Goal: Task Accomplishment & Management: Manage account settings

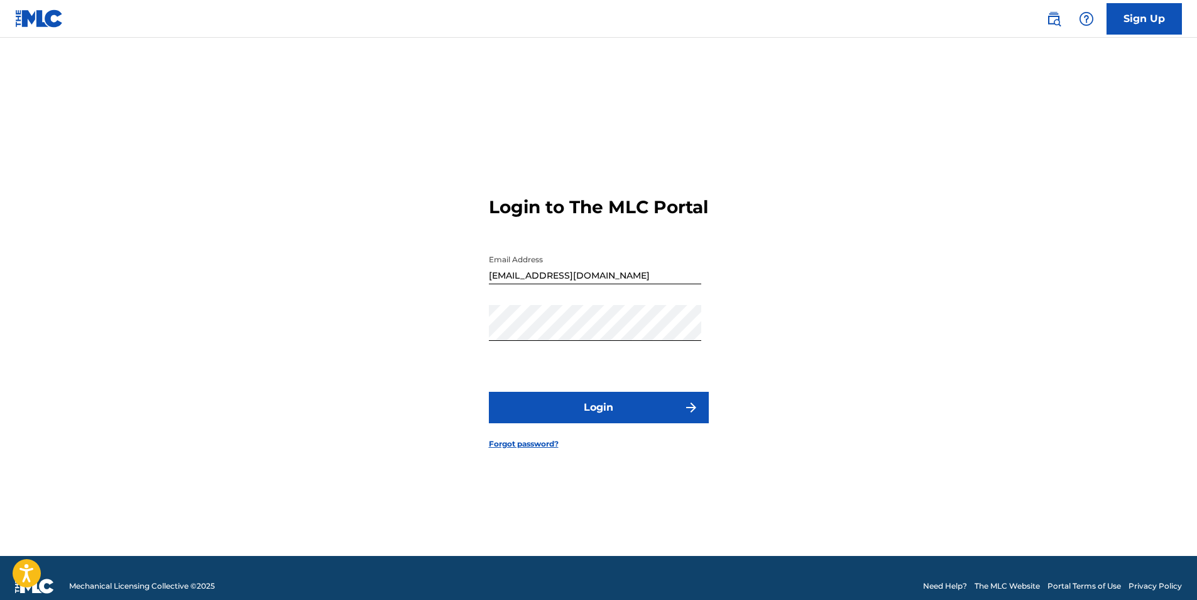
click at [553, 415] on button "Login" at bounding box center [599, 407] width 220 height 31
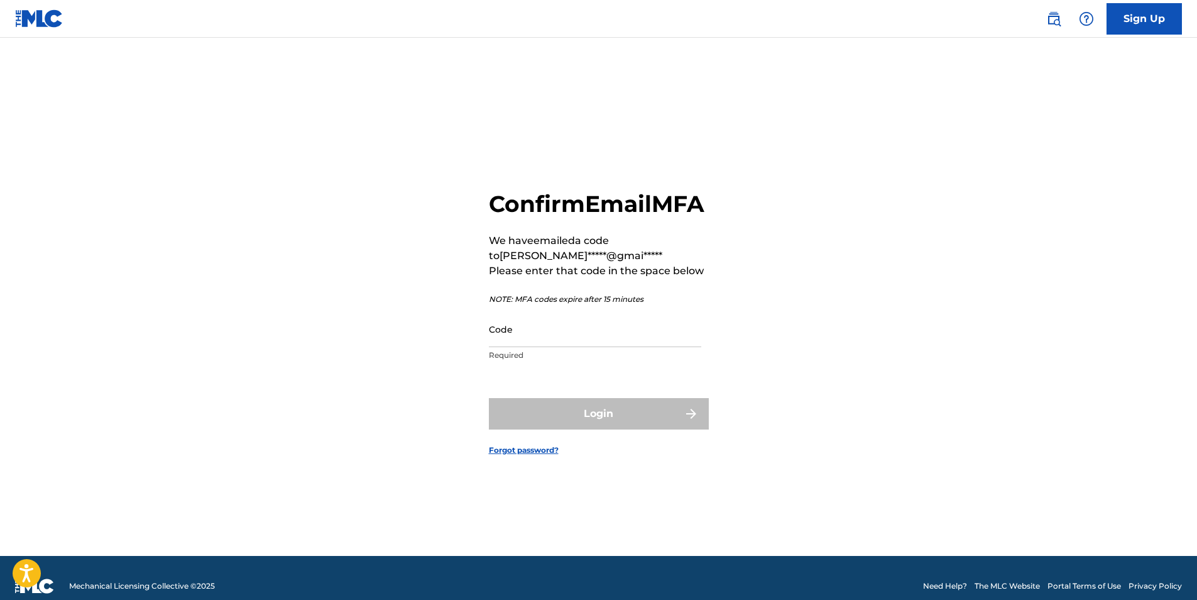
click at [522, 347] on input "Code" at bounding box center [595, 329] width 212 height 36
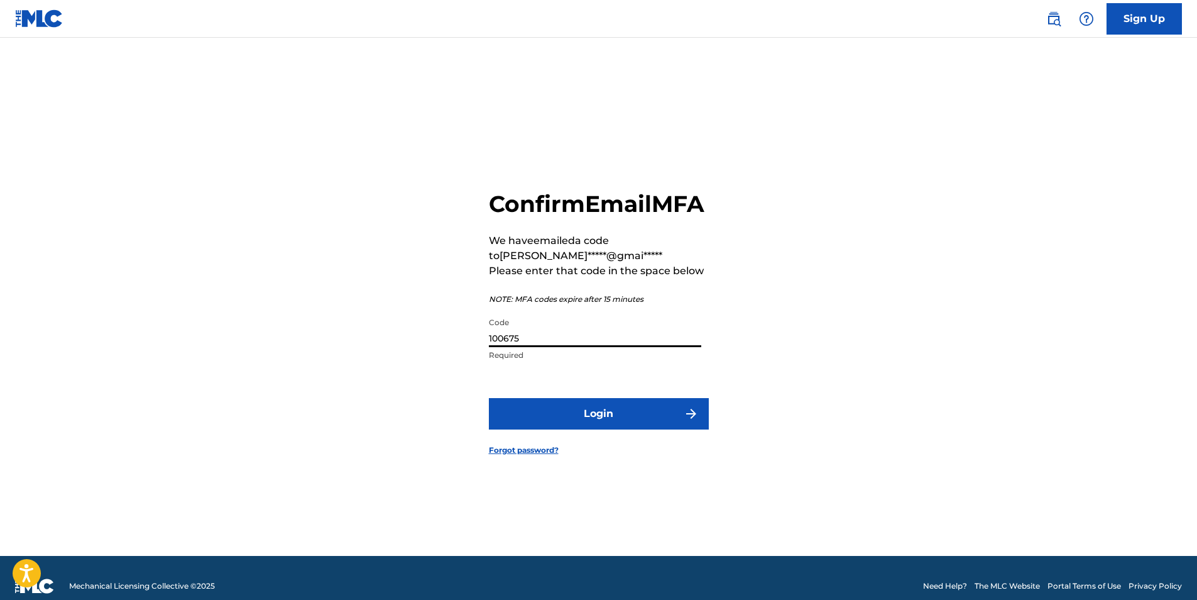
type input "100675"
click at [583, 421] on button "Login" at bounding box center [599, 413] width 220 height 31
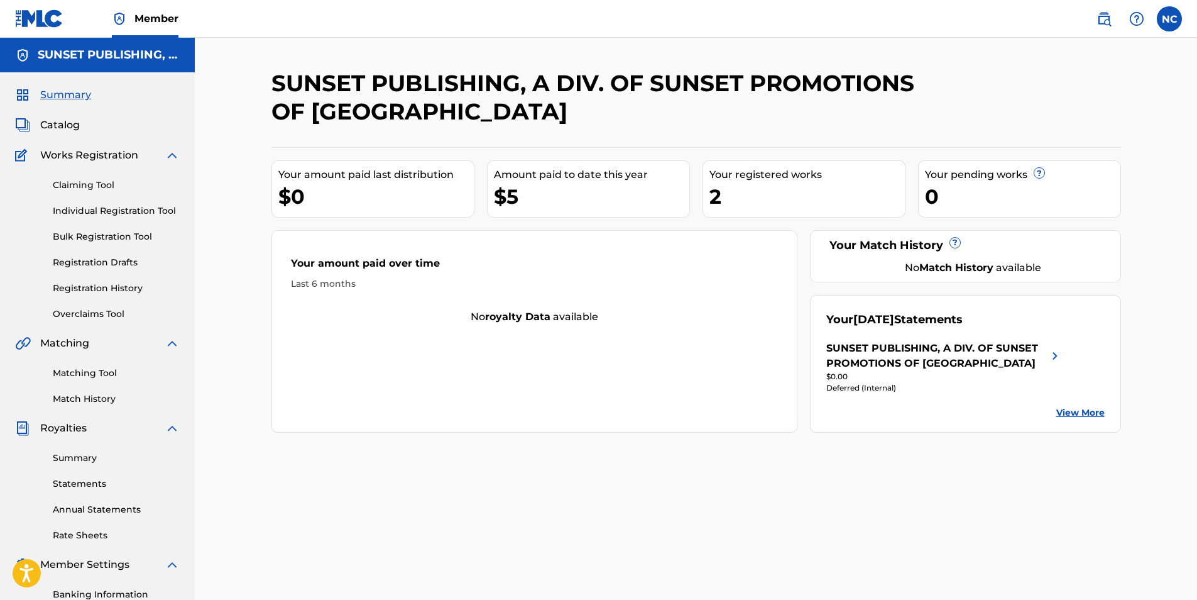
click at [1086, 409] on link "View More" at bounding box center [1081, 412] width 48 height 13
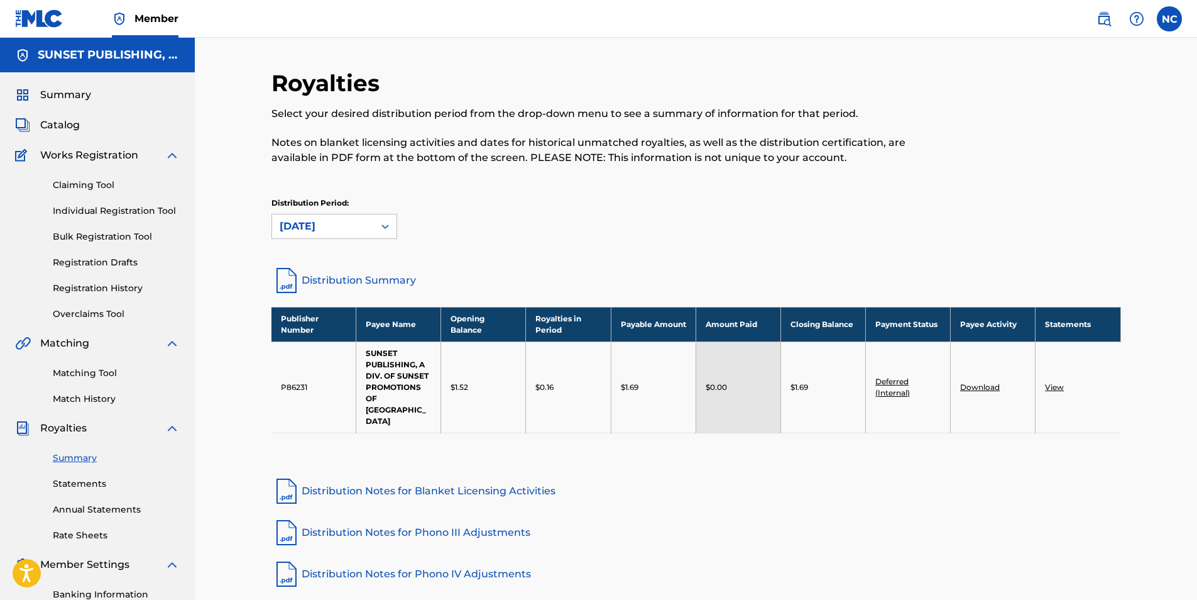
click at [454, 476] on link "Distribution Notes for Blanket Licensing Activities" at bounding box center [697, 491] width 850 height 30
click at [384, 223] on icon at bounding box center [385, 226] width 13 height 13
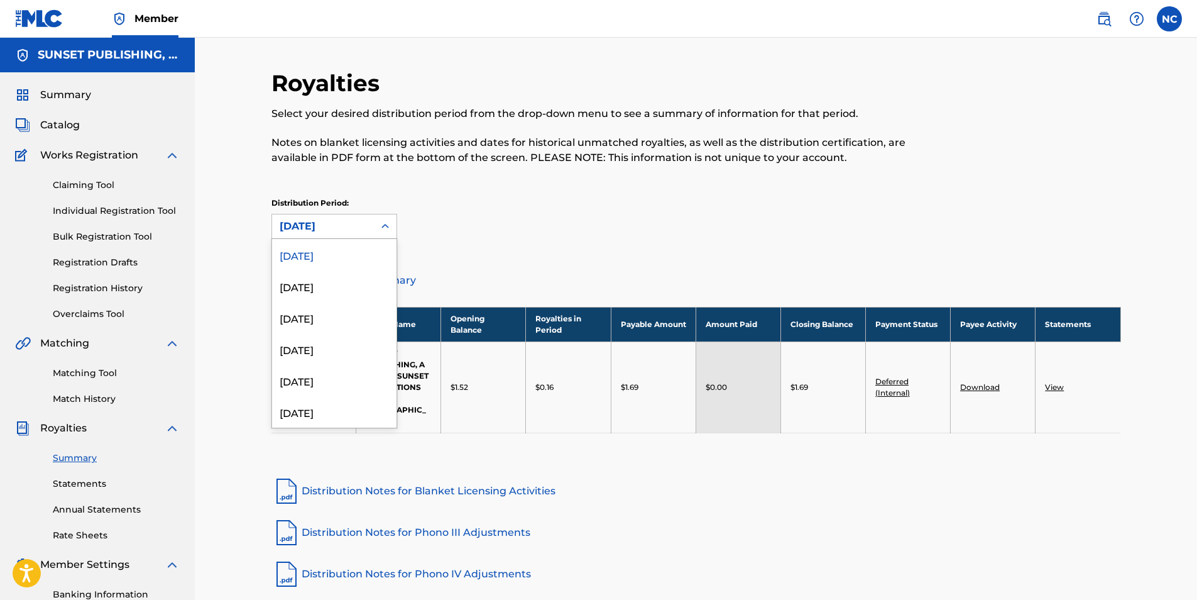
click at [384, 223] on icon at bounding box center [385, 226] width 13 height 13
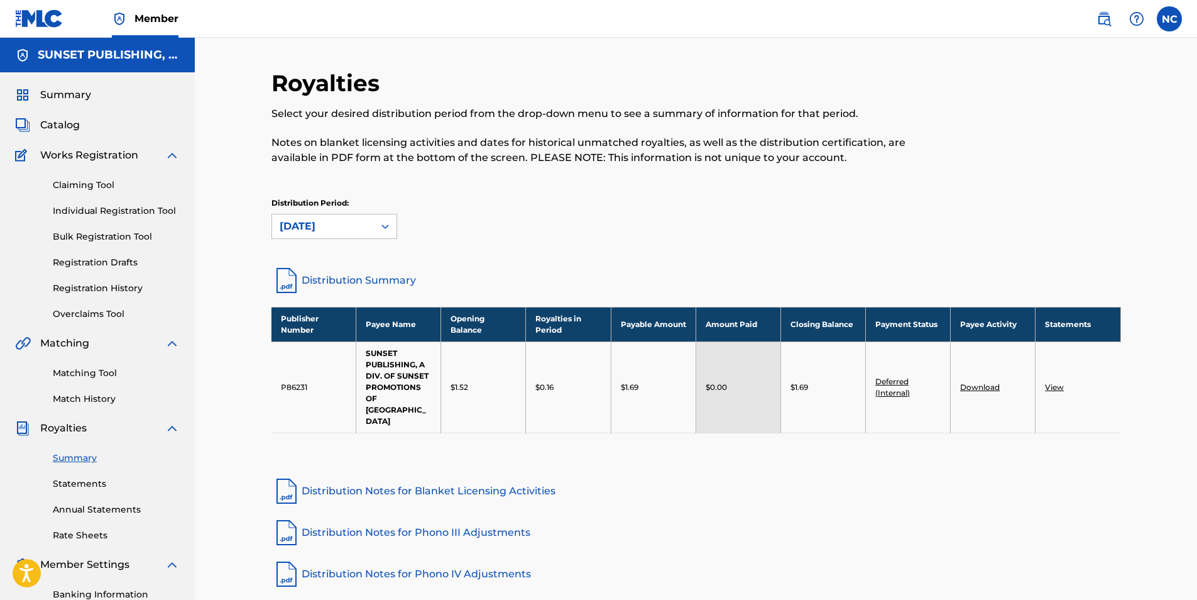
click at [383, 228] on icon at bounding box center [385, 226] width 13 height 13
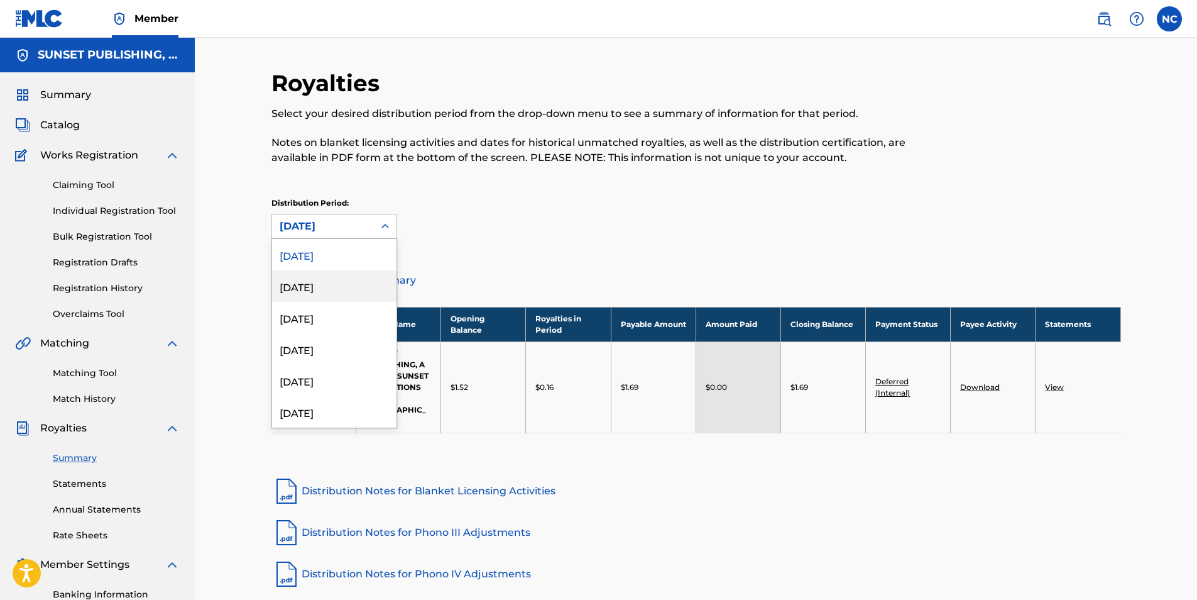
click at [316, 283] on div "[DATE]" at bounding box center [334, 285] width 124 height 31
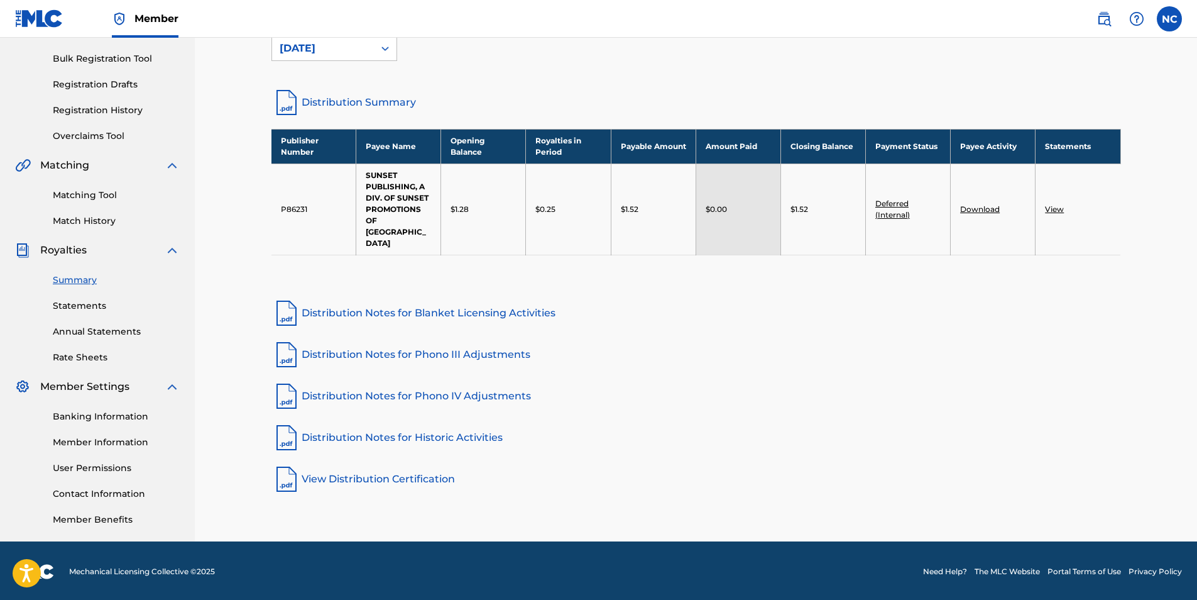
scroll to position [180, 0]
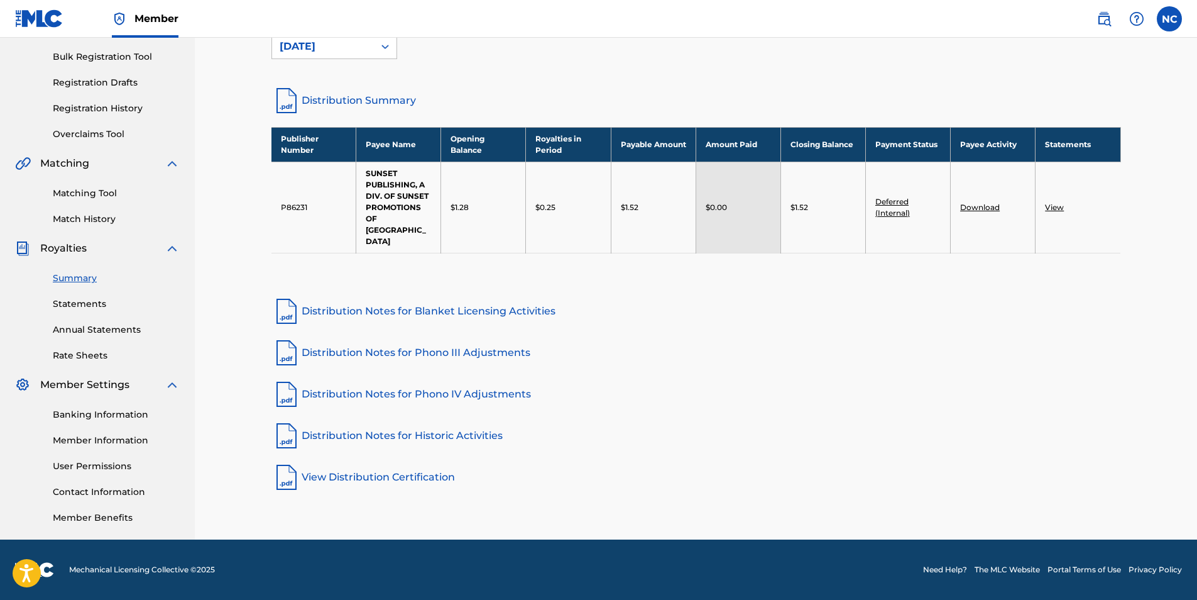
click at [378, 296] on link "Distribution Notes for Blanket Licensing Activities" at bounding box center [697, 311] width 850 height 30
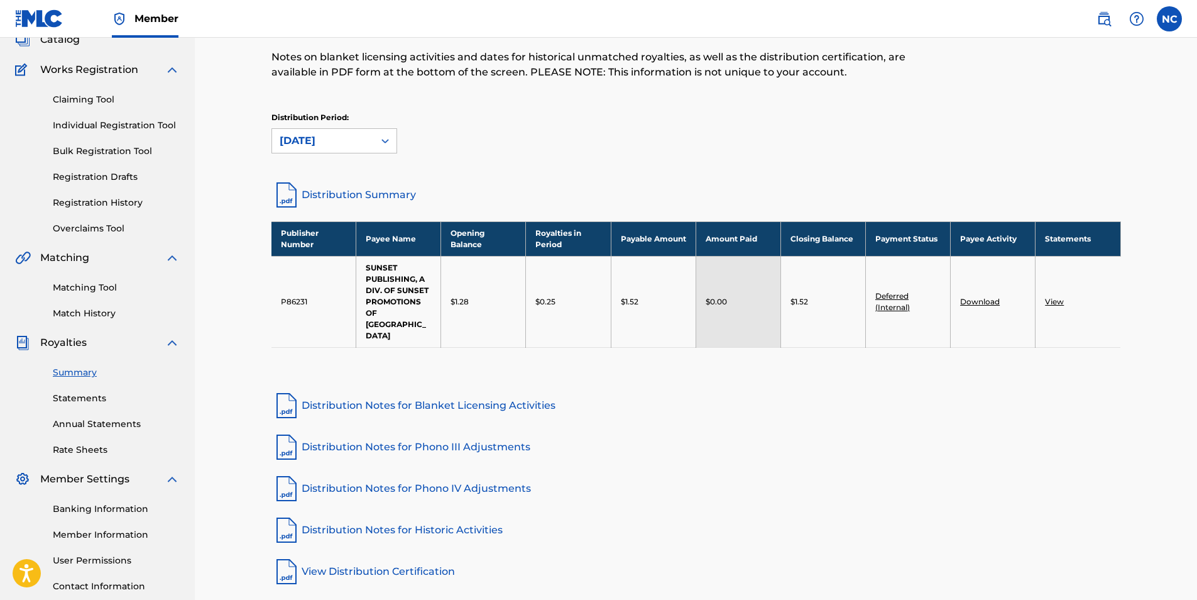
scroll to position [0, 0]
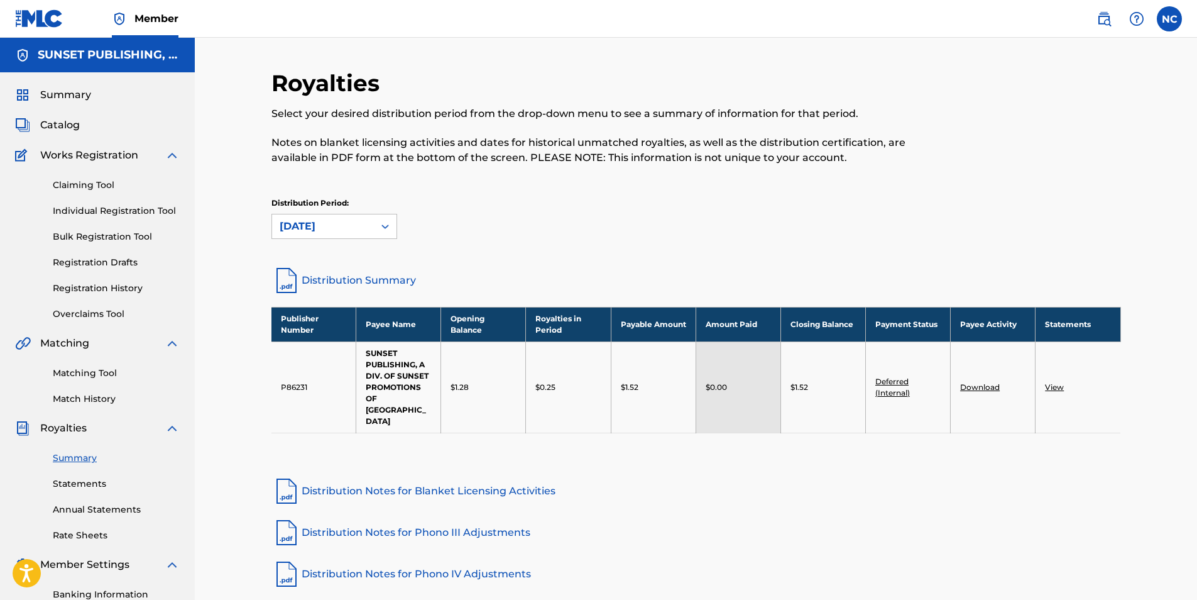
click at [88, 184] on link "Claiming Tool" at bounding box center [116, 185] width 127 height 13
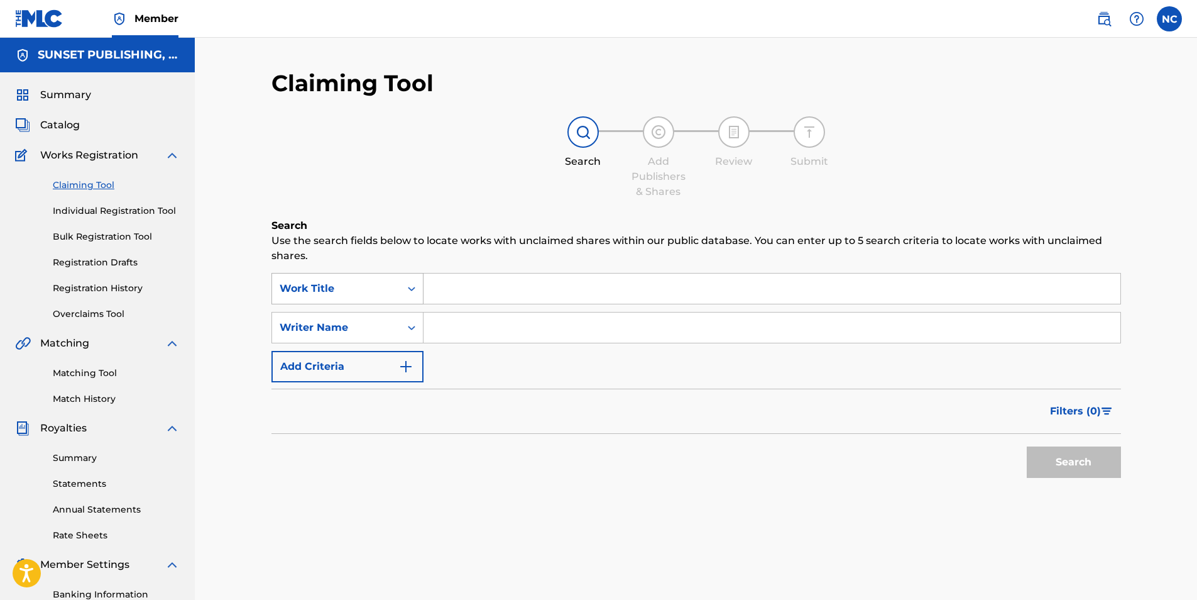
click at [412, 283] on icon "Search Form" at bounding box center [411, 288] width 13 height 13
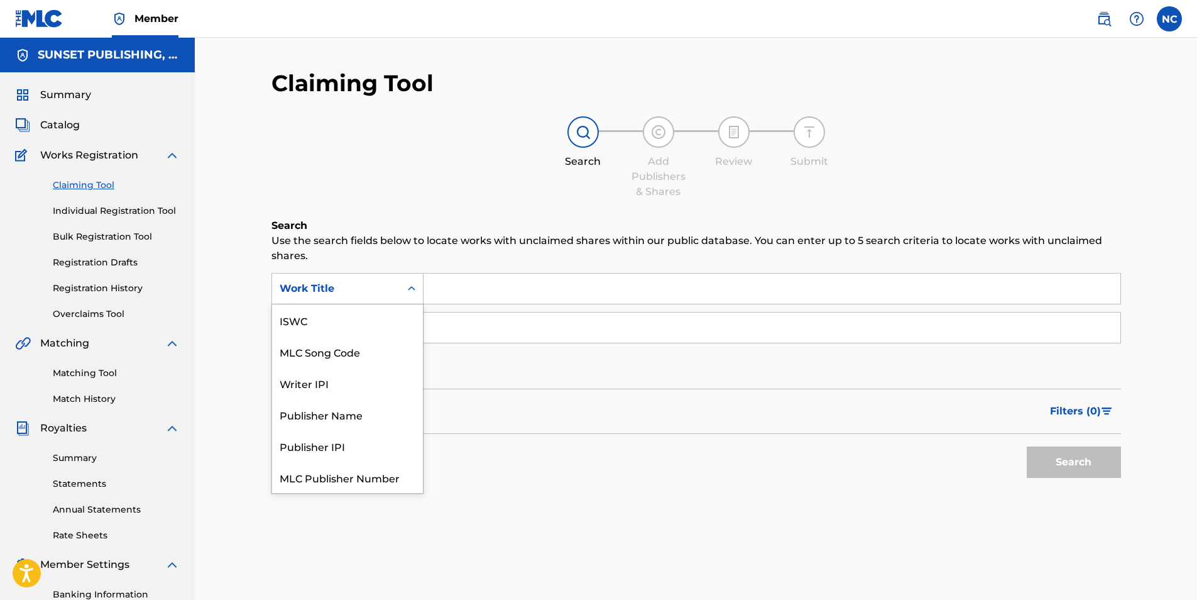
scroll to position [31, 0]
click at [470, 296] on input "Search Form" at bounding box center [772, 288] width 697 height 30
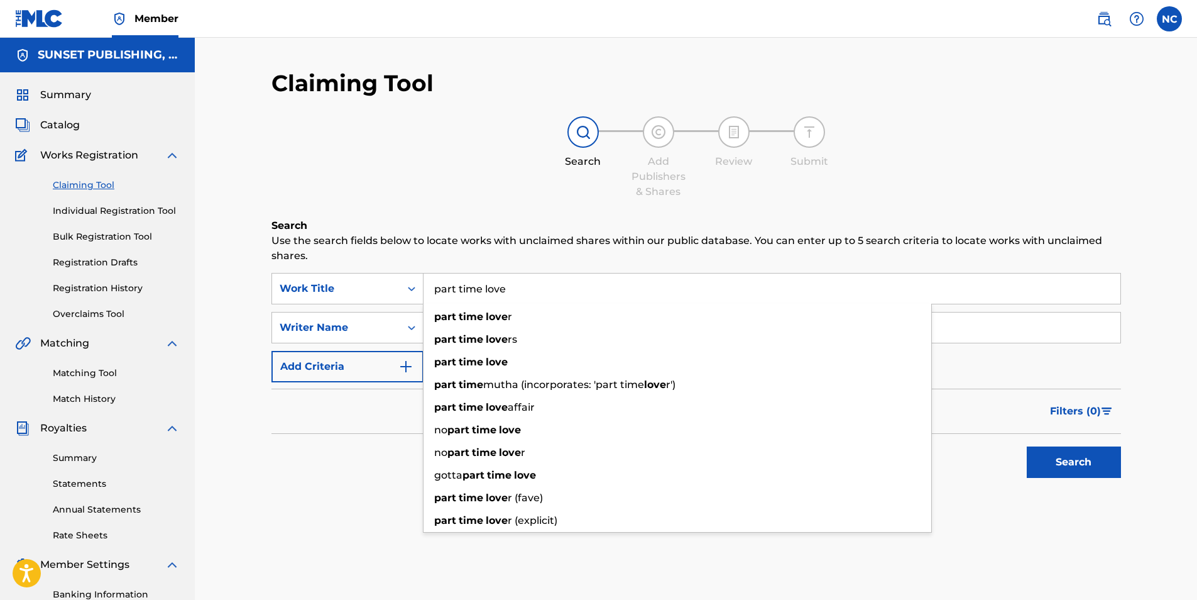
type input "part time love"
click at [1018, 111] on div "Claiming Tool Search Add Publishers & Shares Review Submit Search Use the searc…" at bounding box center [697, 308] width 850 height 478
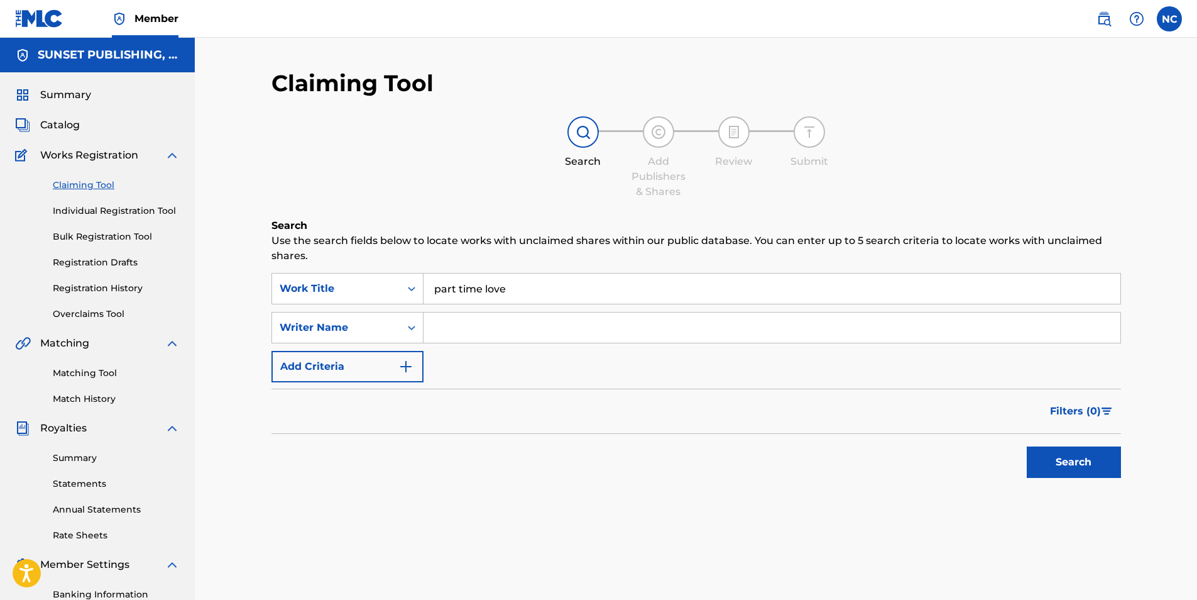
click at [500, 323] on input "Search Form" at bounding box center [772, 327] width 697 height 30
click at [416, 321] on icon "Search Form" at bounding box center [411, 327] width 13 height 13
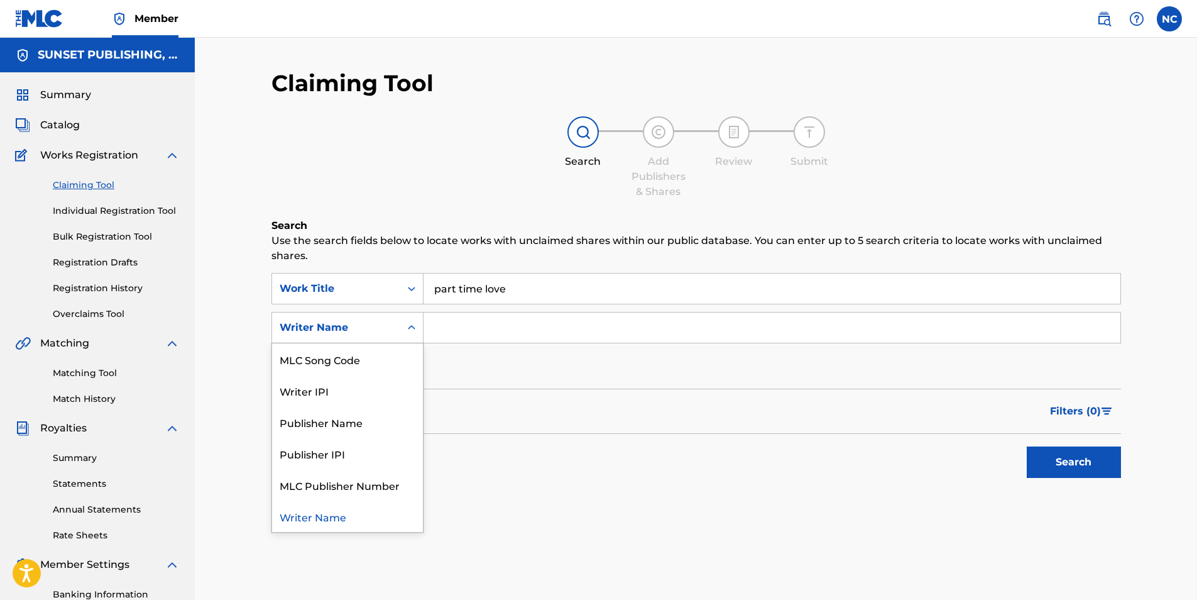
click at [416, 321] on icon "Search Form" at bounding box center [411, 327] width 13 height 13
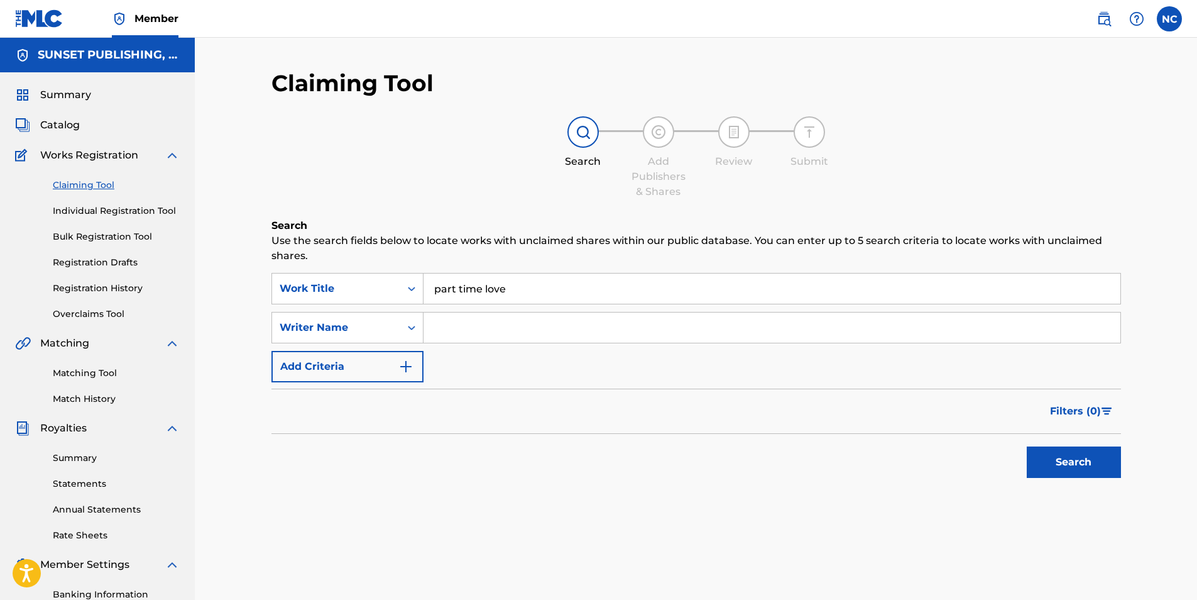
click at [452, 324] on input "Search Form" at bounding box center [772, 327] width 697 height 30
type input "[PERSON_NAME]"
click at [1082, 463] on button "Search" at bounding box center [1074, 461] width 94 height 31
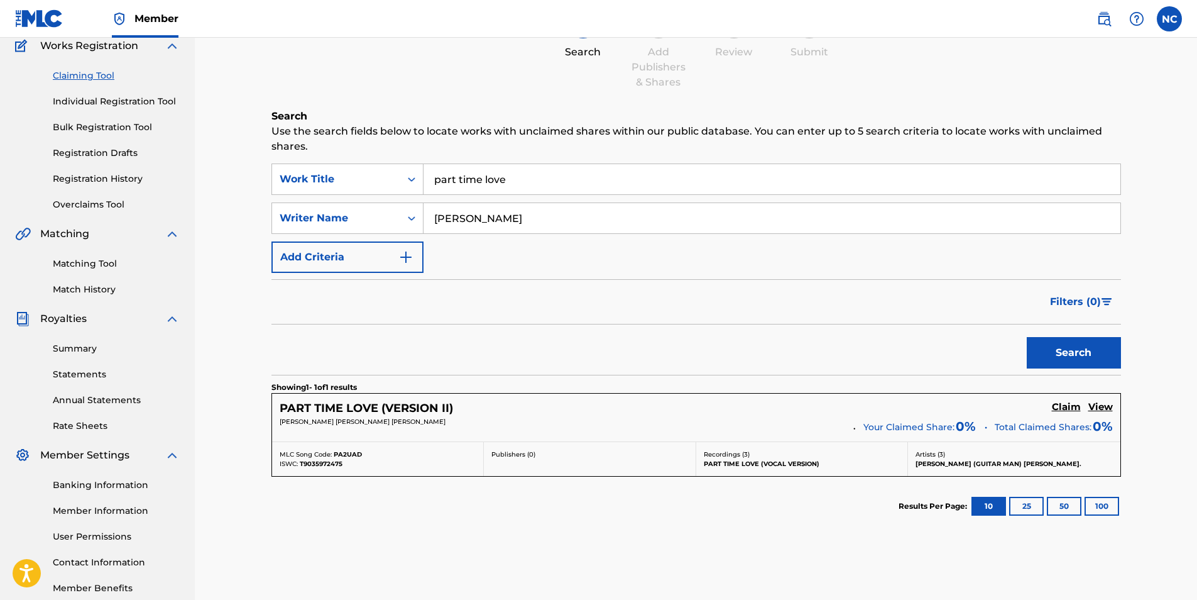
scroll to position [126, 0]
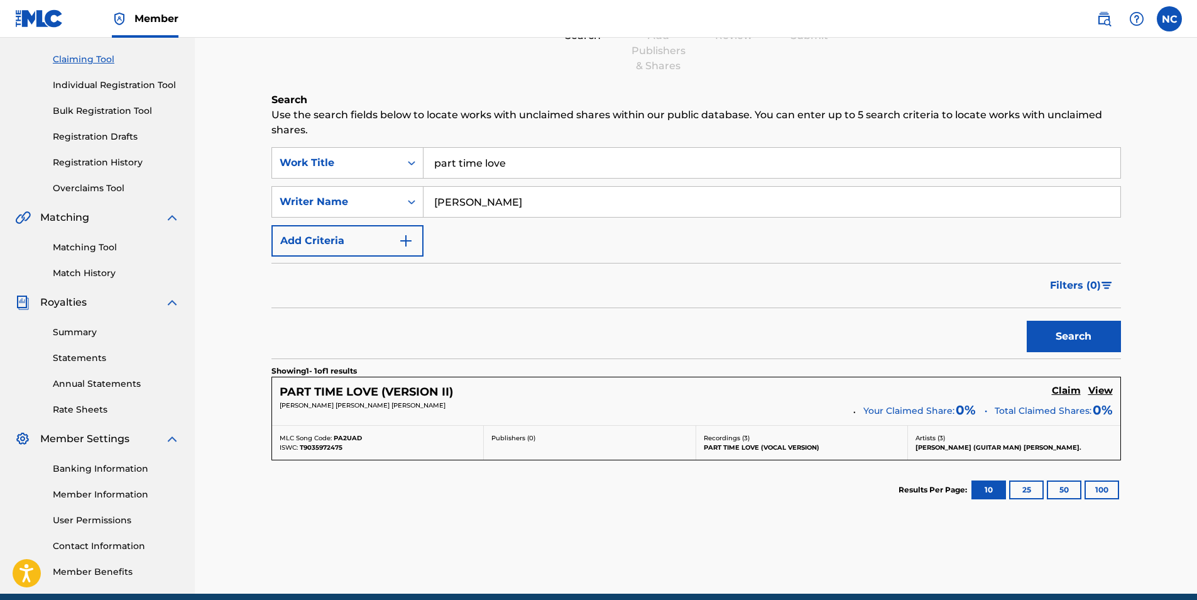
click at [1026, 490] on button "25" at bounding box center [1026, 489] width 35 height 19
click at [1073, 487] on button "50" at bounding box center [1064, 489] width 35 height 19
click at [1108, 483] on button "100" at bounding box center [1102, 489] width 35 height 19
click at [996, 487] on button "10" at bounding box center [989, 489] width 35 height 19
click at [989, 488] on button "10" at bounding box center [989, 489] width 35 height 19
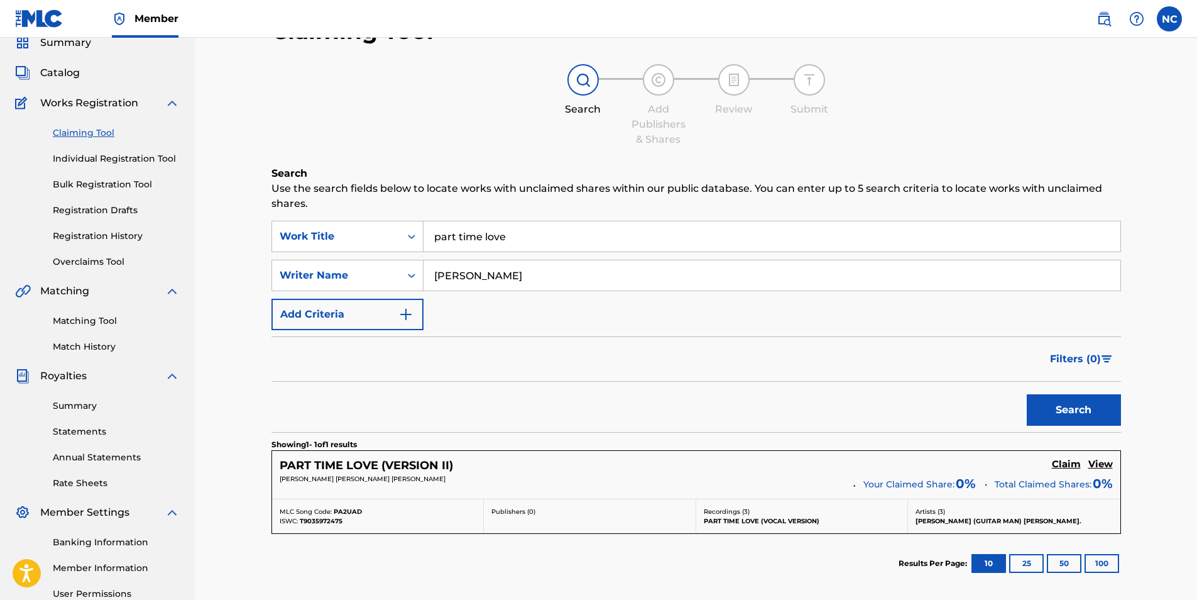
scroll to position [0, 0]
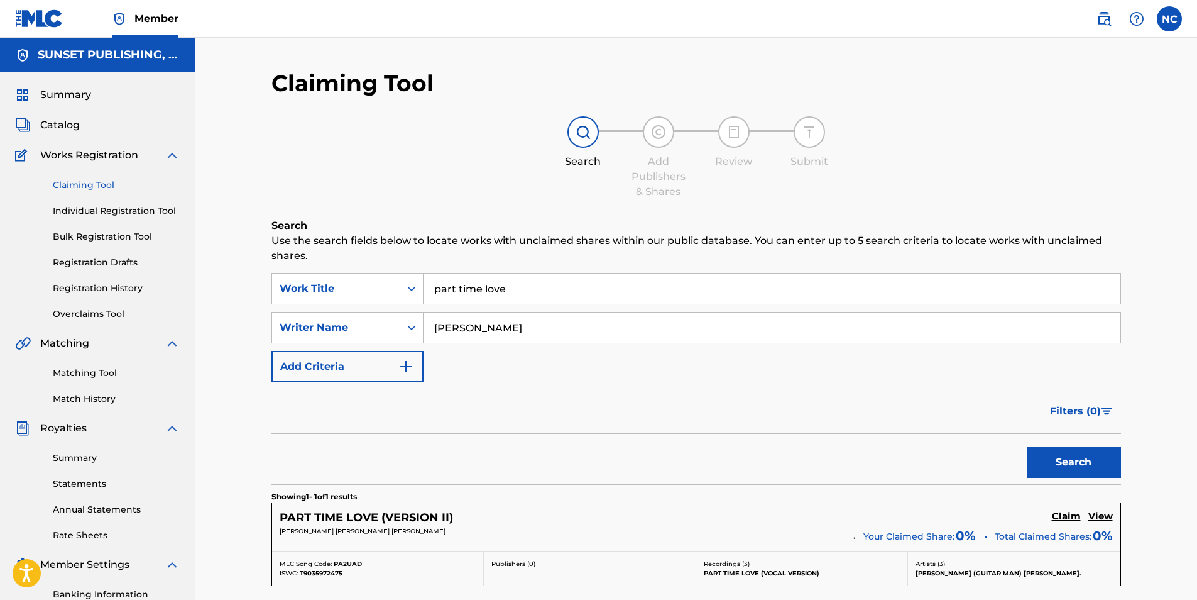
click at [82, 457] on link "Summary" at bounding box center [116, 457] width 127 height 13
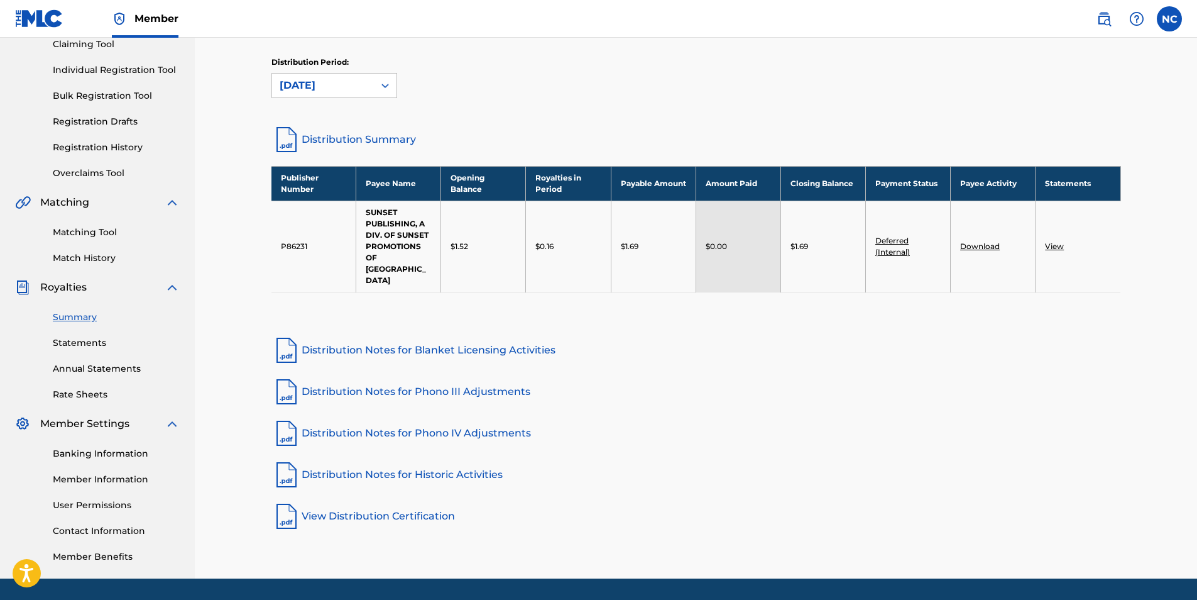
scroll to position [180, 0]
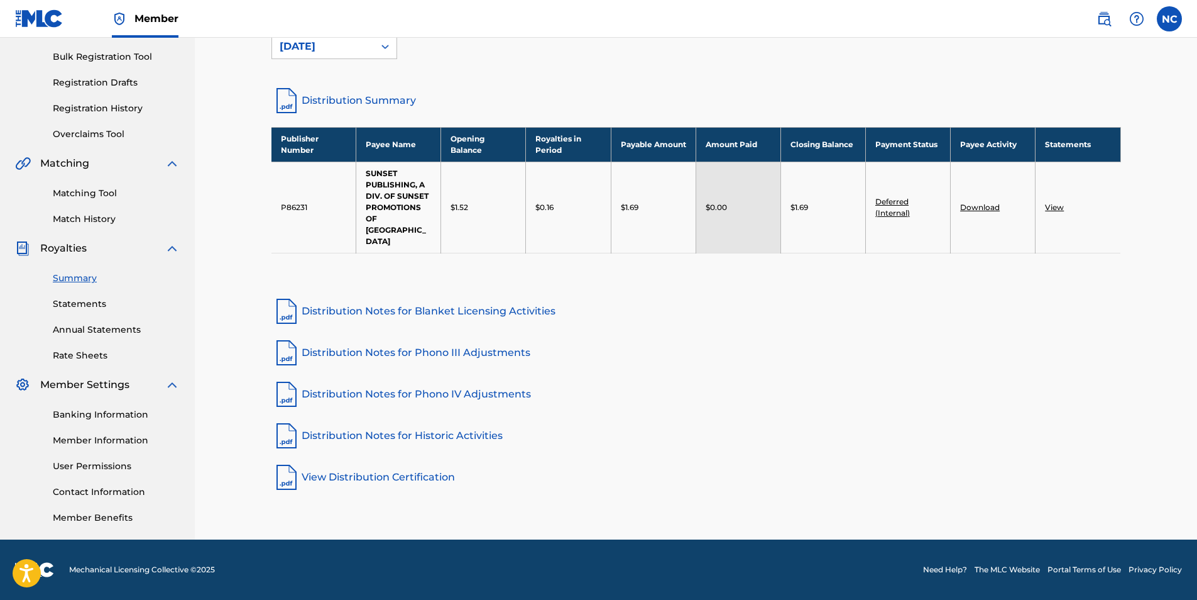
click at [114, 356] on link "Rate Sheets" at bounding box center [116, 355] width 127 height 13
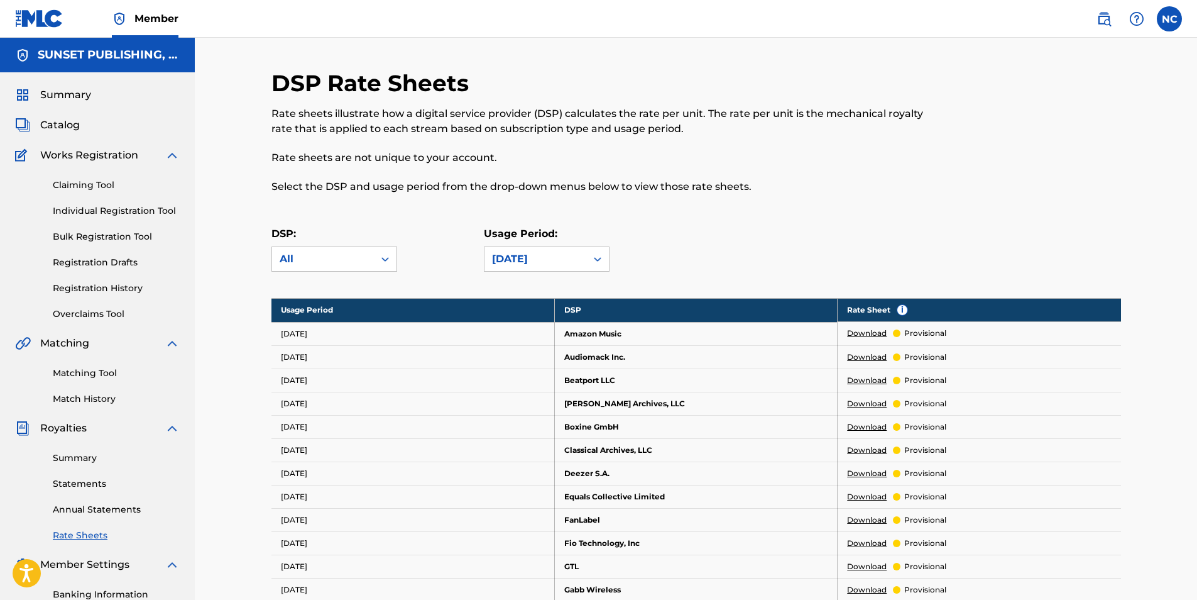
scroll to position [63, 0]
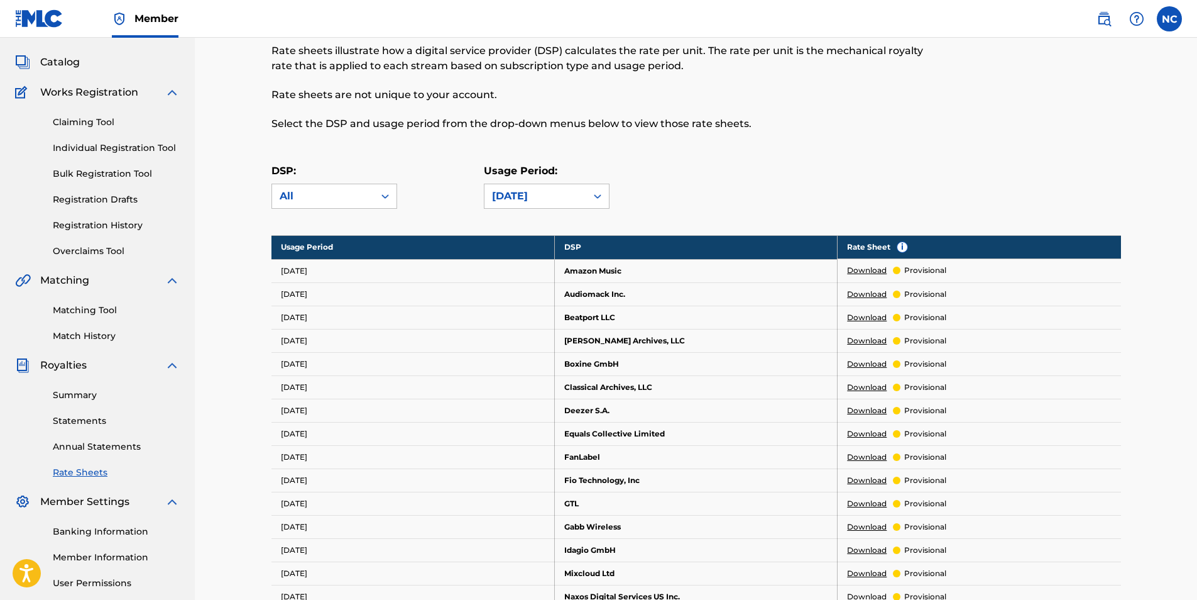
click at [859, 269] on link "Download" at bounding box center [867, 270] width 40 height 11
click at [74, 473] on link "Rate Sheets" at bounding box center [116, 472] width 127 height 13
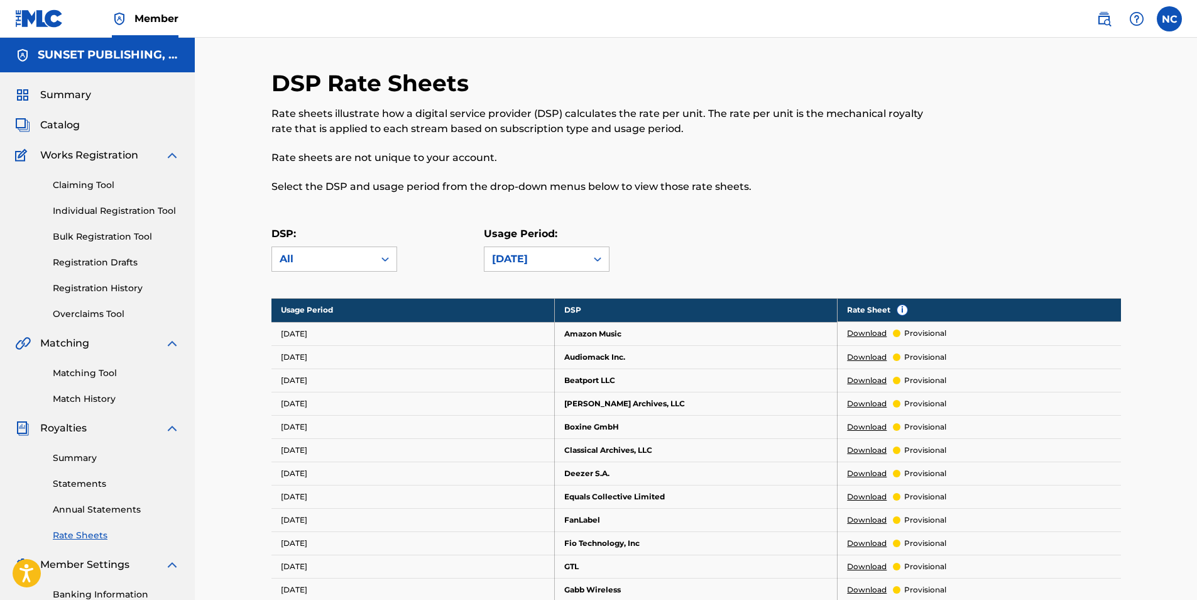
click at [79, 395] on link "Match History" at bounding box center [116, 398] width 127 height 13
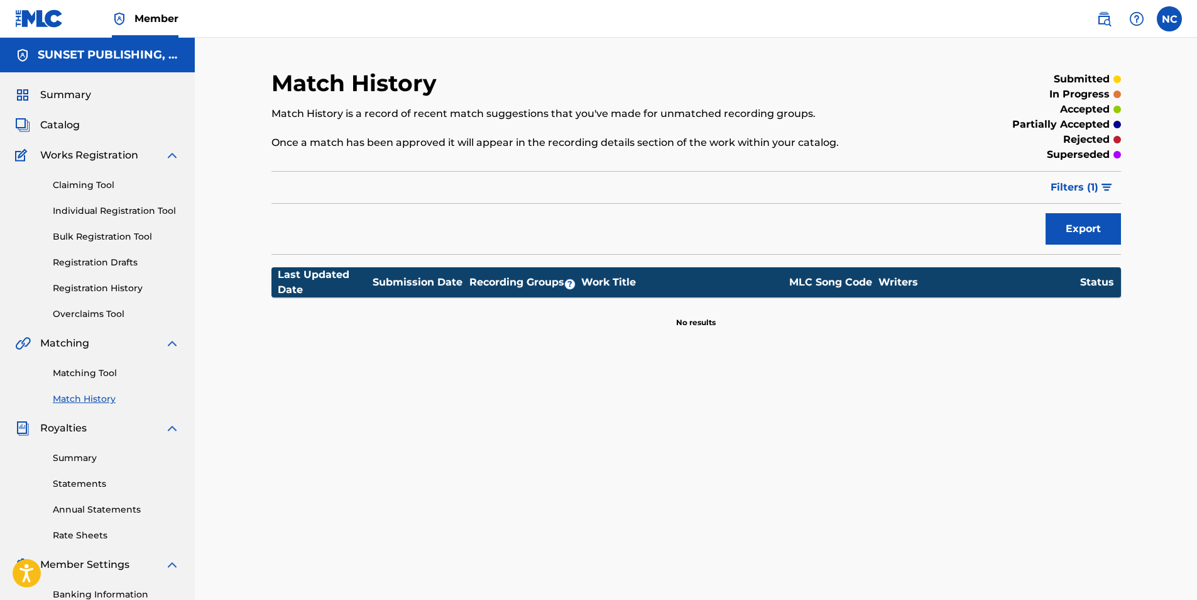
click at [78, 285] on link "Registration History" at bounding box center [116, 288] width 127 height 13
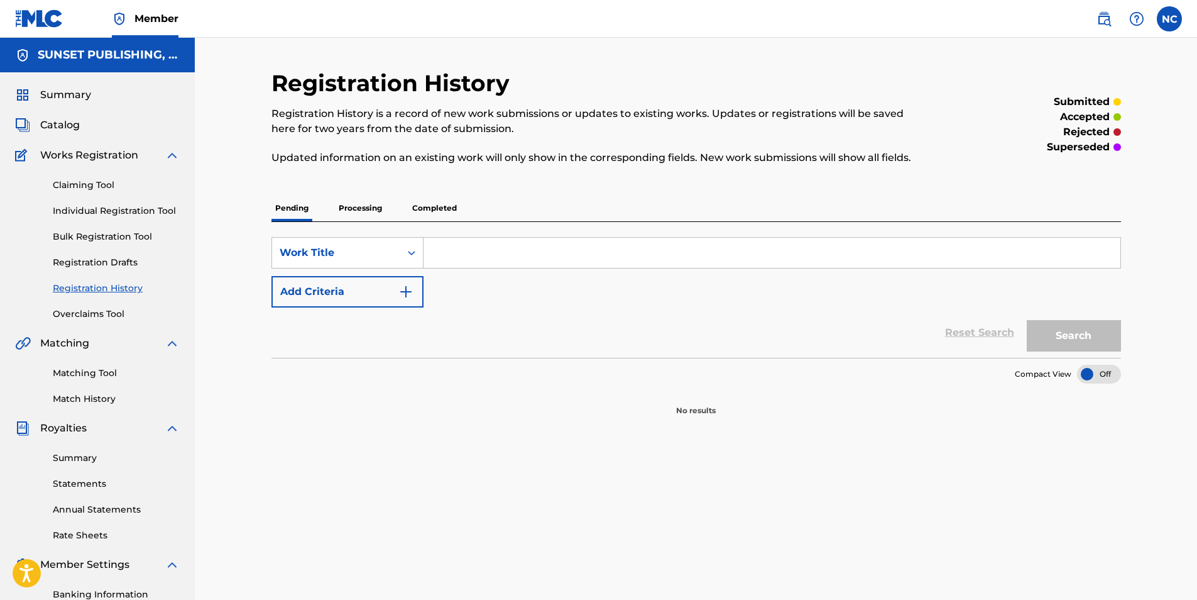
click at [99, 258] on link "Registration Drafts" at bounding box center [116, 262] width 127 height 13
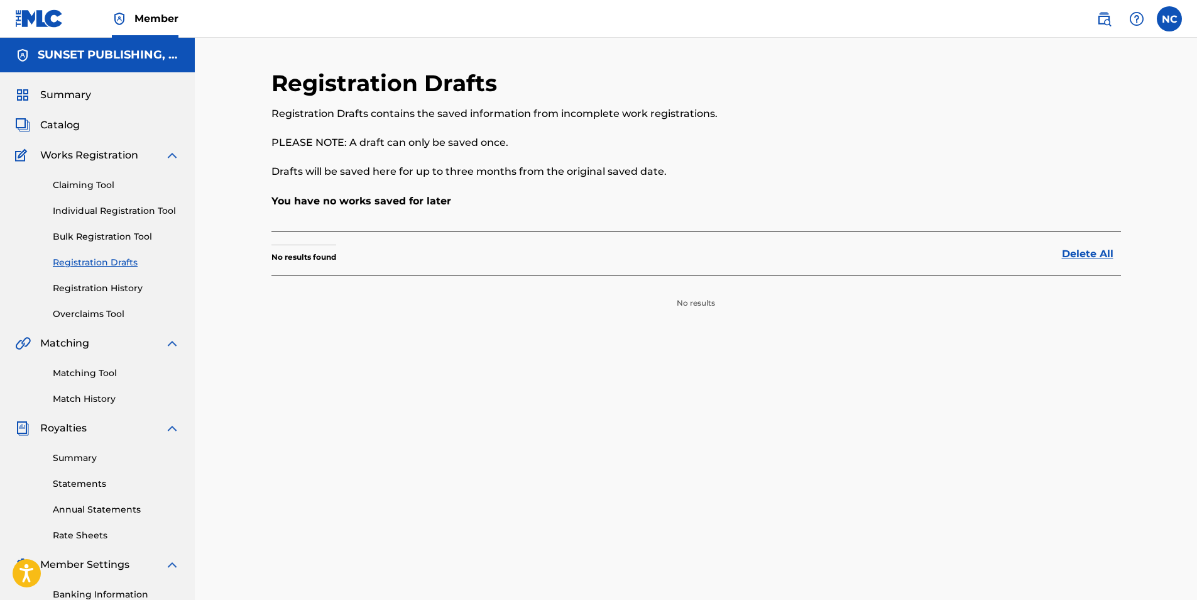
click at [89, 231] on link "Bulk Registration Tool" at bounding box center [116, 236] width 127 height 13
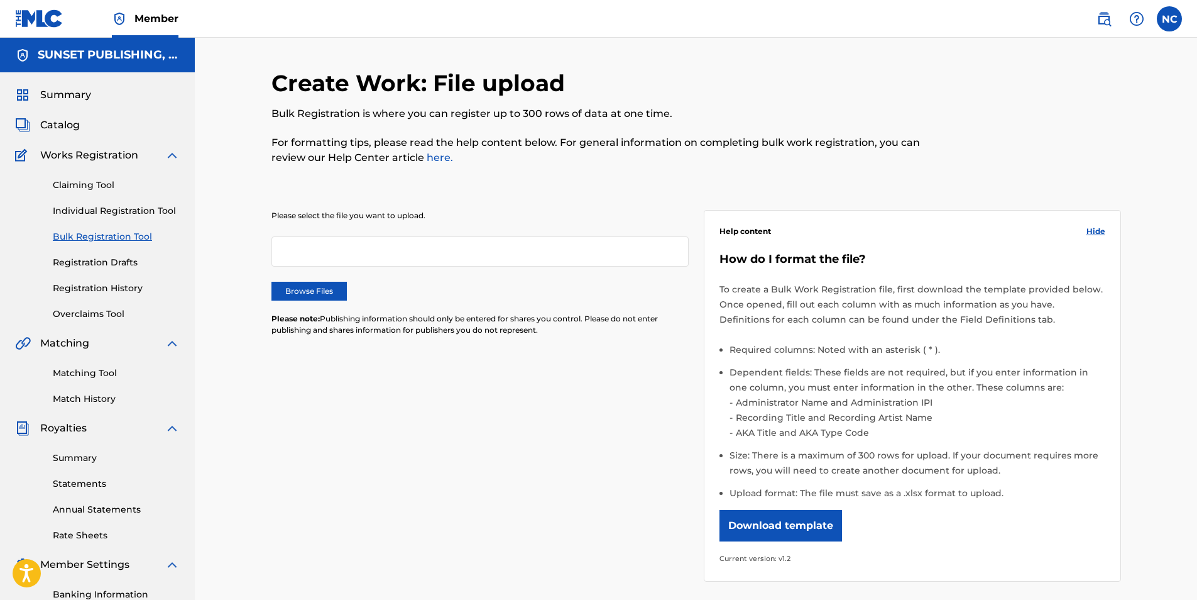
click at [85, 210] on link "Individual Registration Tool" at bounding box center [116, 210] width 127 height 13
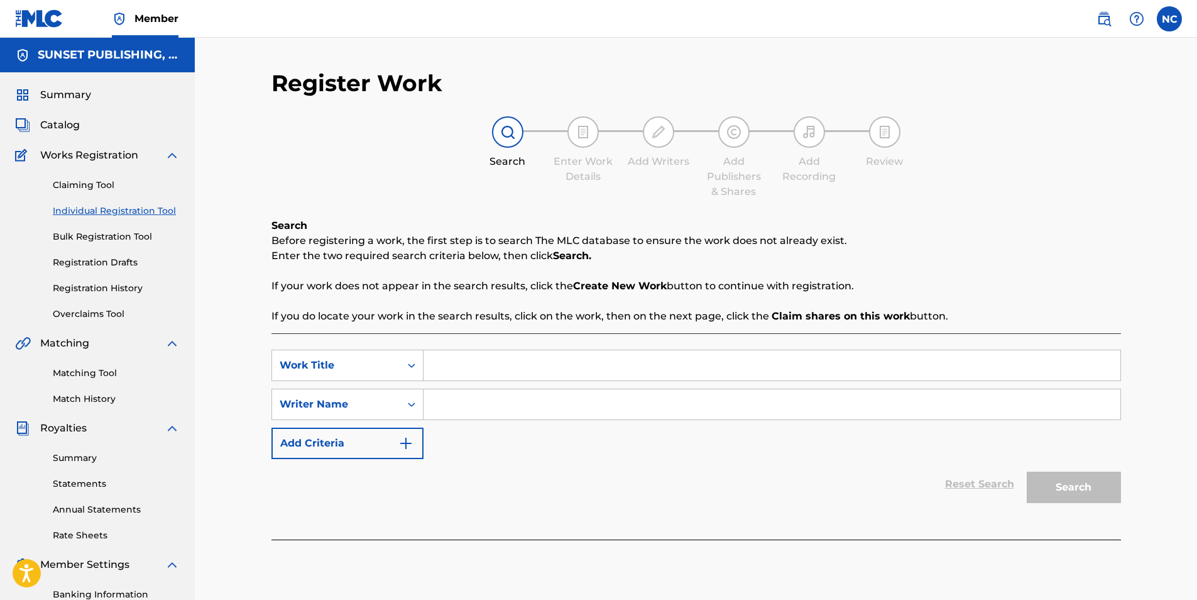
click at [87, 534] on link "Rate Sheets" at bounding box center [116, 535] width 127 height 13
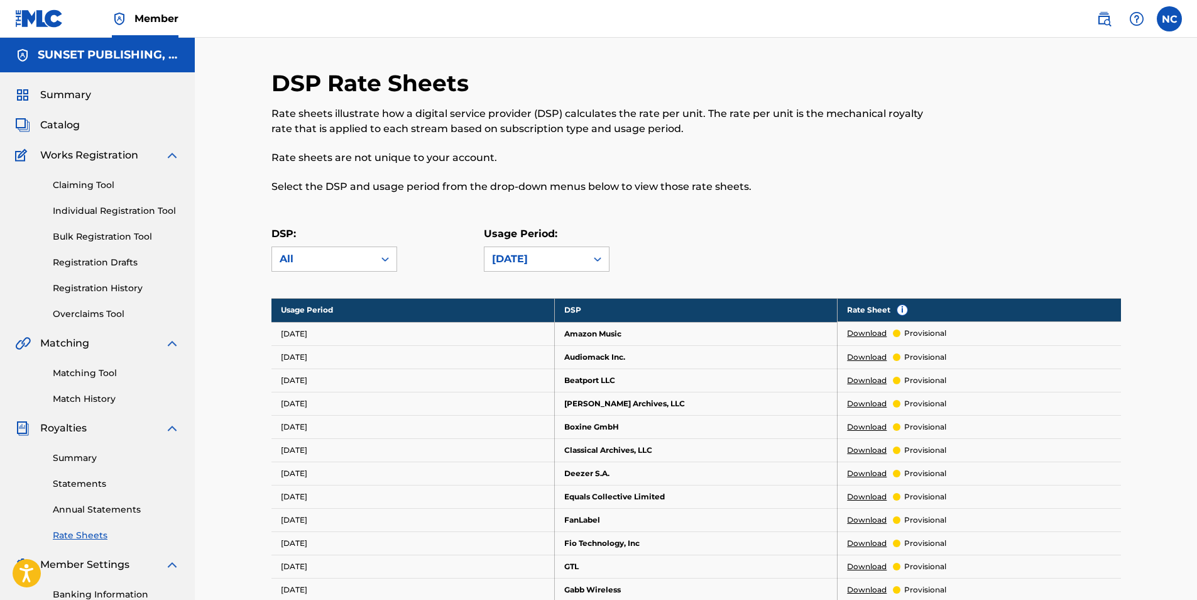
click at [859, 331] on link "Download" at bounding box center [867, 332] width 40 height 11
click at [56, 121] on span "Catalog" at bounding box center [60, 125] width 40 height 15
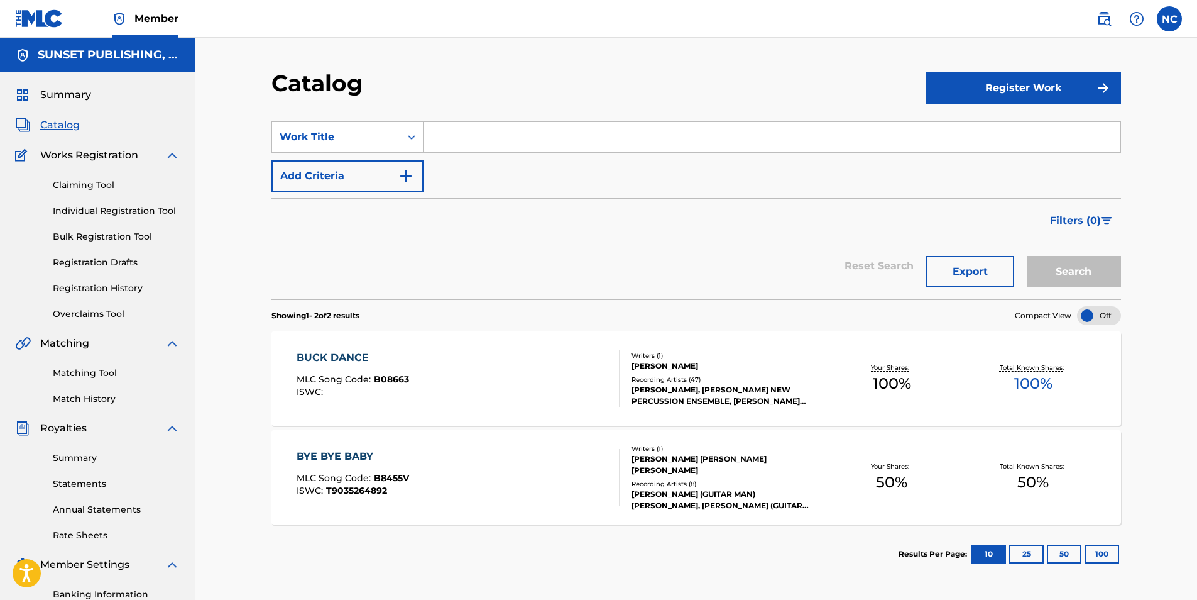
click at [701, 390] on div "[PERSON_NAME], [PERSON_NAME] NEW PERCUSSION ENSEMBLE, [PERSON_NAME] NEW PERCUSS…" at bounding box center [727, 395] width 190 height 23
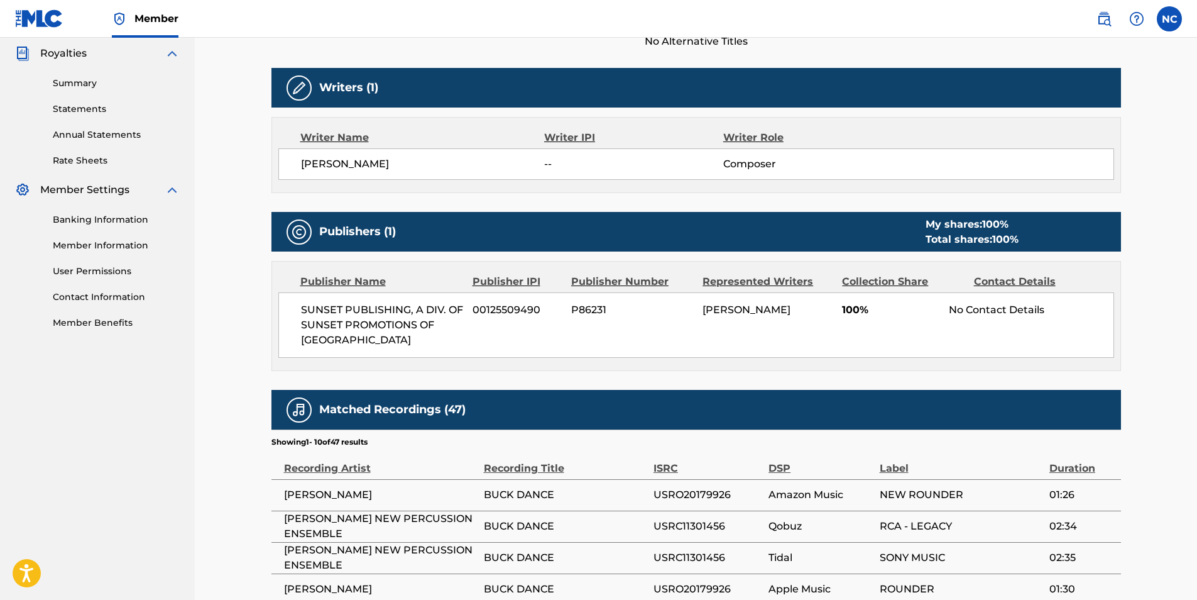
scroll to position [251, 0]
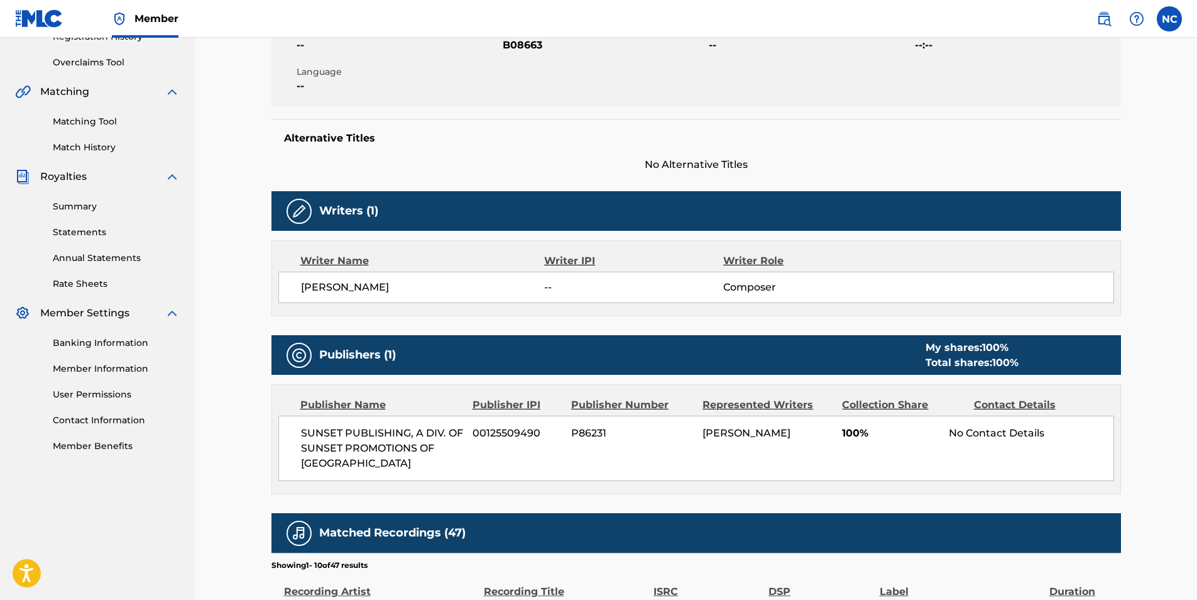
click at [1174, 16] on label at bounding box center [1169, 18] width 25 height 25
click at [1170, 19] on input "NC [PERSON_NAME], Esq. [EMAIL_ADDRESS][DOMAIN_NAME] Notification Preferences Pr…" at bounding box center [1170, 19] width 0 height 0
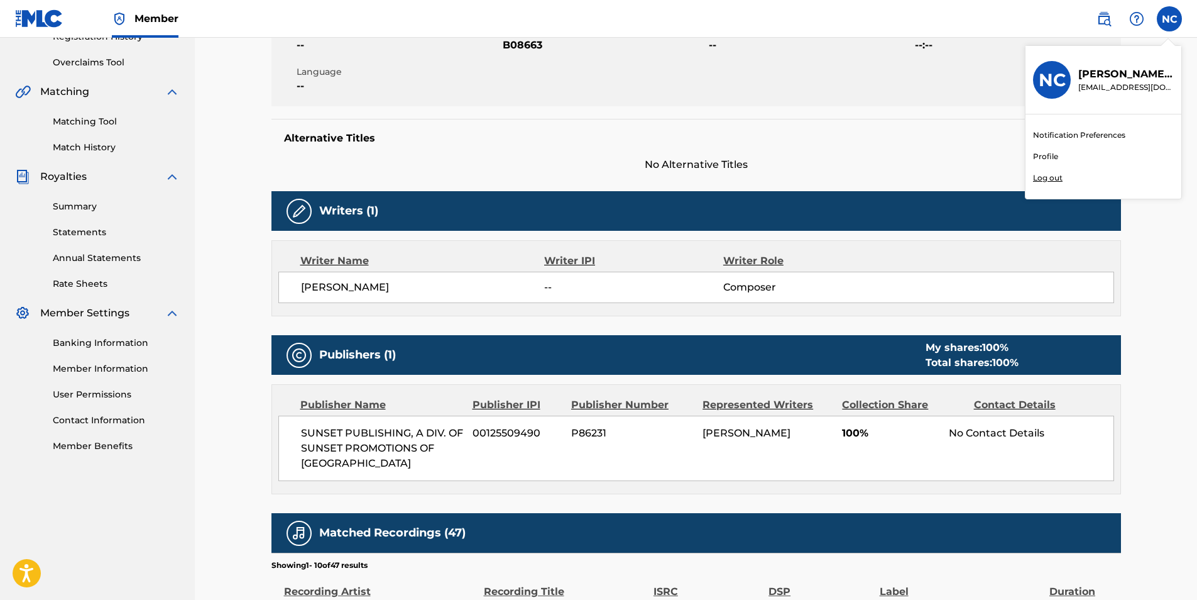
click at [1053, 177] on p "Log out" at bounding box center [1048, 177] width 30 height 11
click at [1170, 19] on input "NC [PERSON_NAME], Esq. [EMAIL_ADDRESS][DOMAIN_NAME] Notification Preferences Pr…" at bounding box center [1170, 19] width 0 height 0
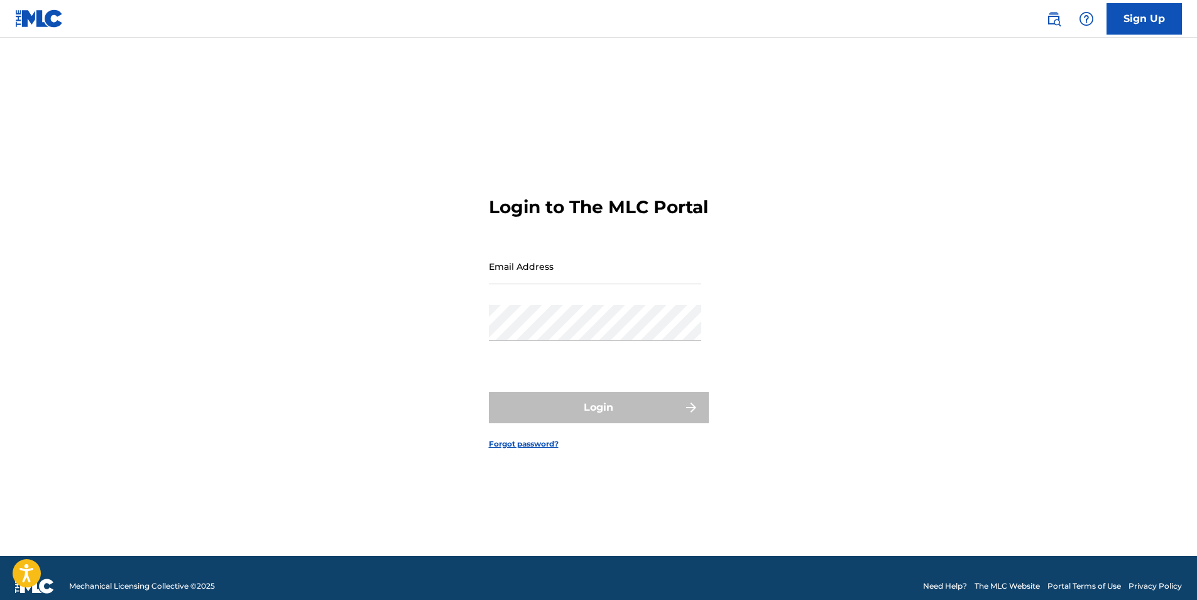
type input "[EMAIL_ADDRESS][DOMAIN_NAME]"
